Goal: Transaction & Acquisition: Purchase product/service

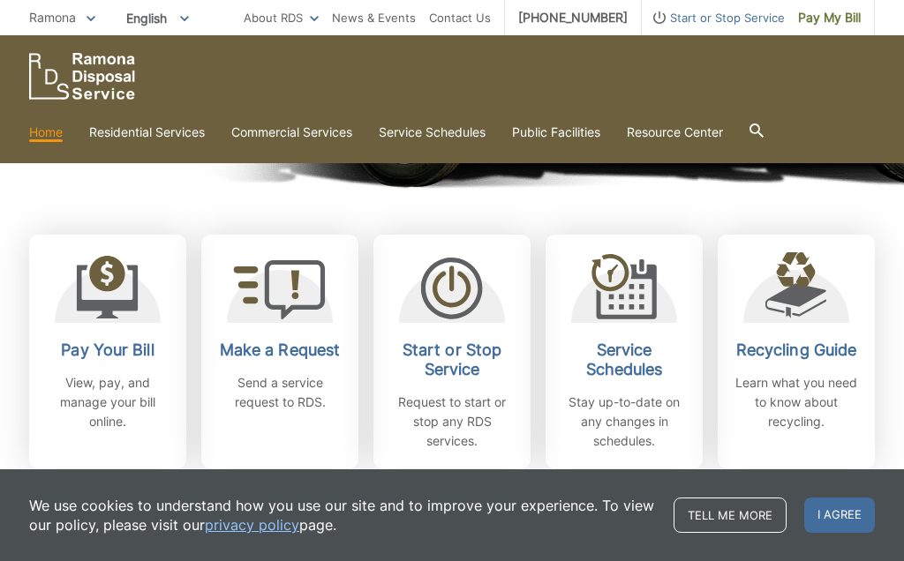
scroll to position [427, 0]
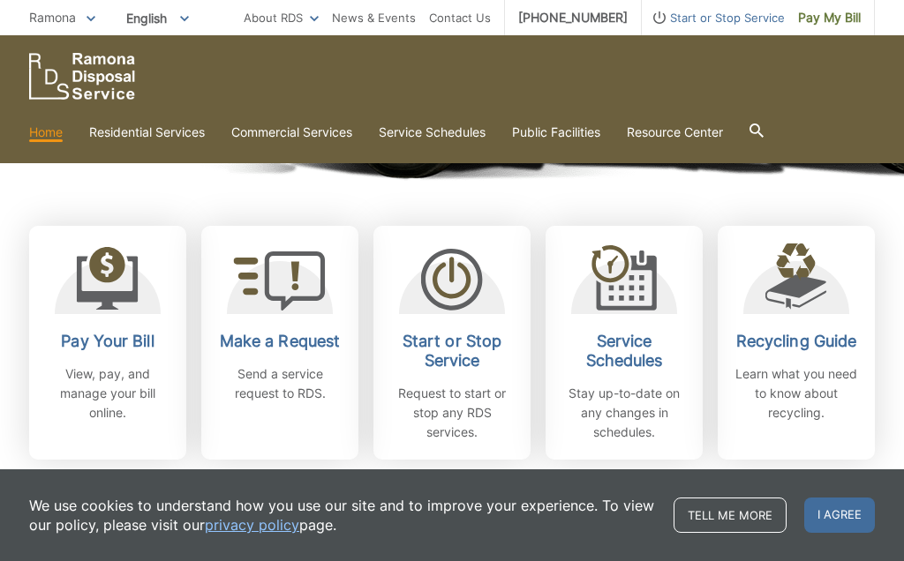
click at [113, 290] on icon at bounding box center [108, 279] width 62 height 64
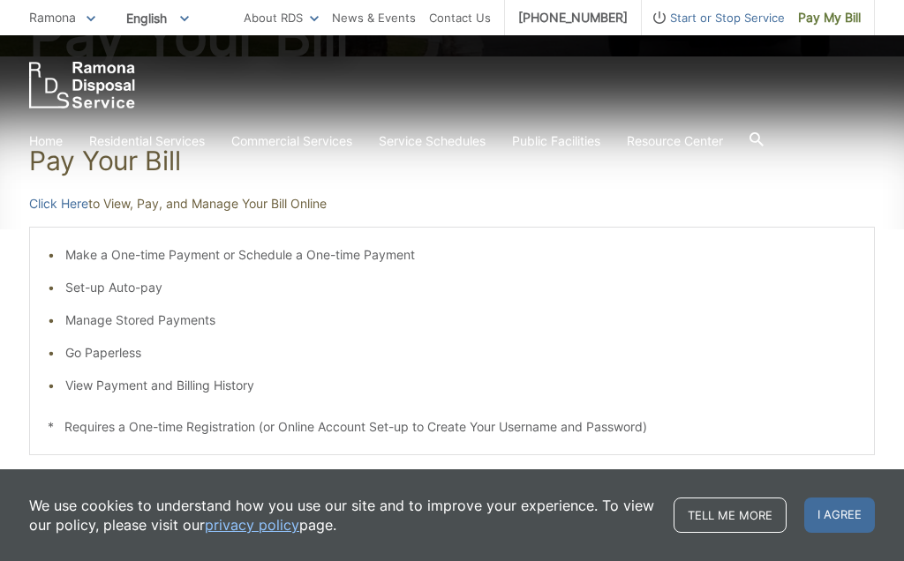
scroll to position [253, 0]
click at [128, 386] on li "View Payment and Billing History" at bounding box center [460, 384] width 791 height 19
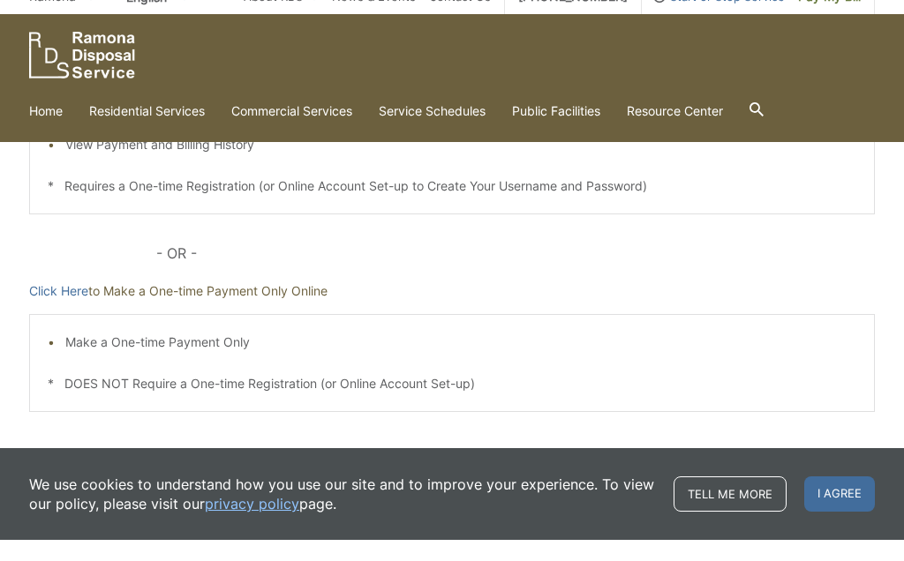
scroll to position [472, 0]
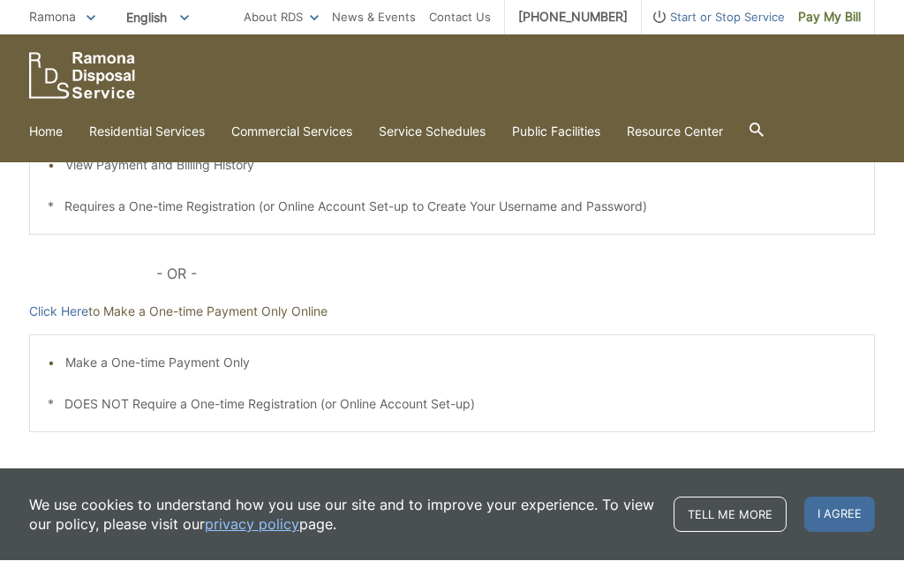
click at [50, 131] on link "Home" at bounding box center [46, 132] width 34 height 19
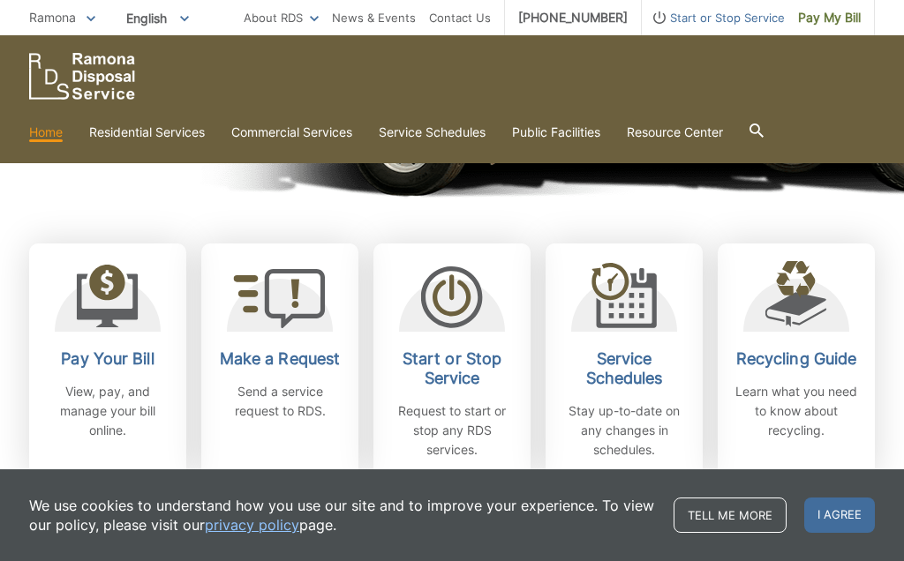
scroll to position [389, 0]
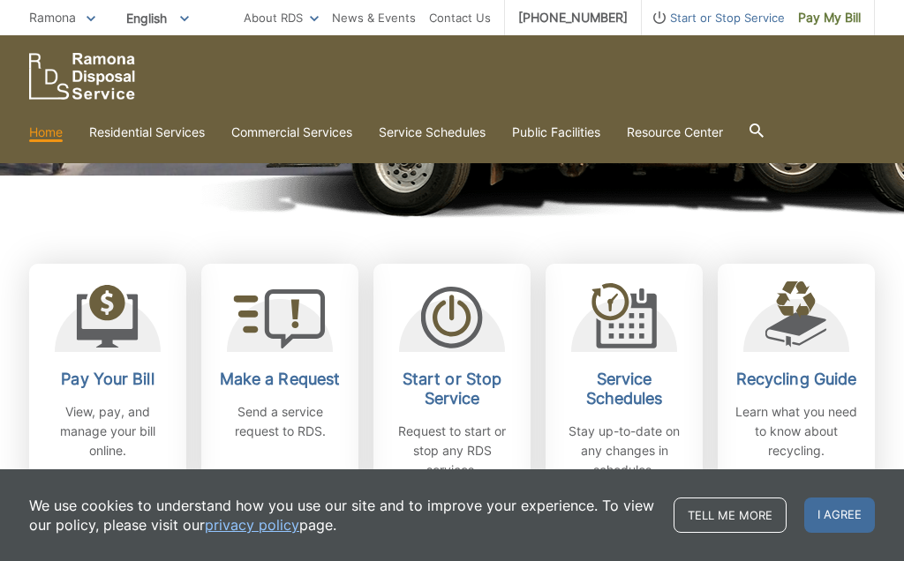
click at [111, 374] on h2 "Pay Your Bill" at bounding box center [107, 379] width 131 height 19
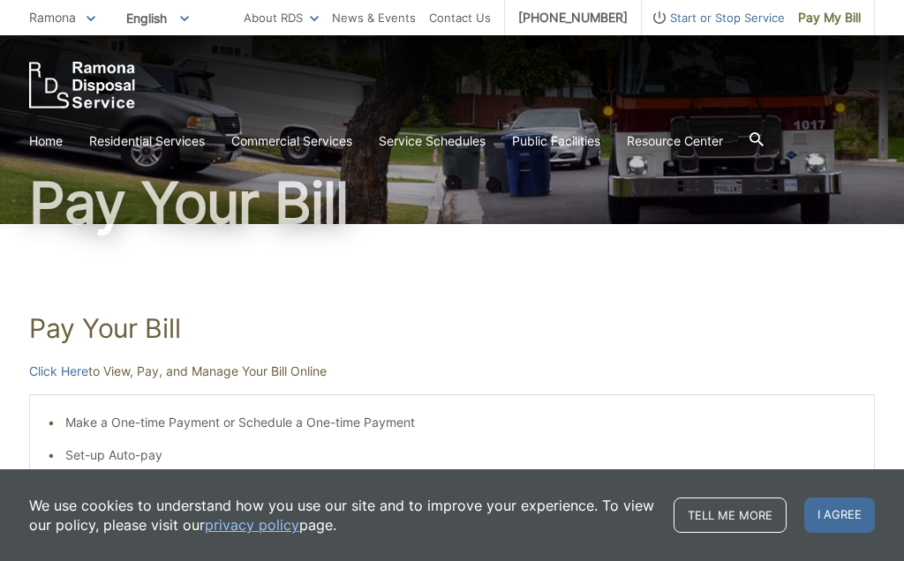
scroll to position [86, 0]
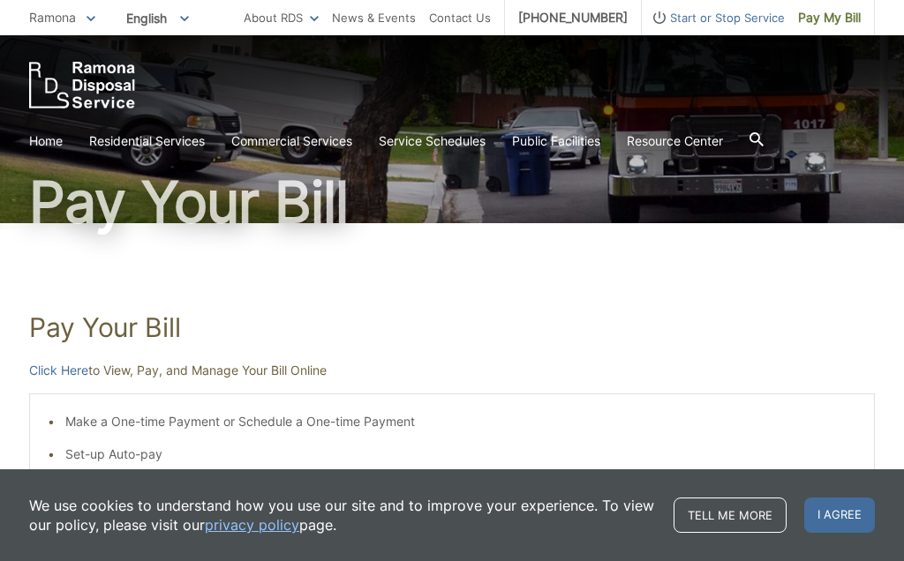
click at [73, 365] on link "Click Here" at bounding box center [58, 370] width 59 height 19
